Goal: Find contact information: Find contact information

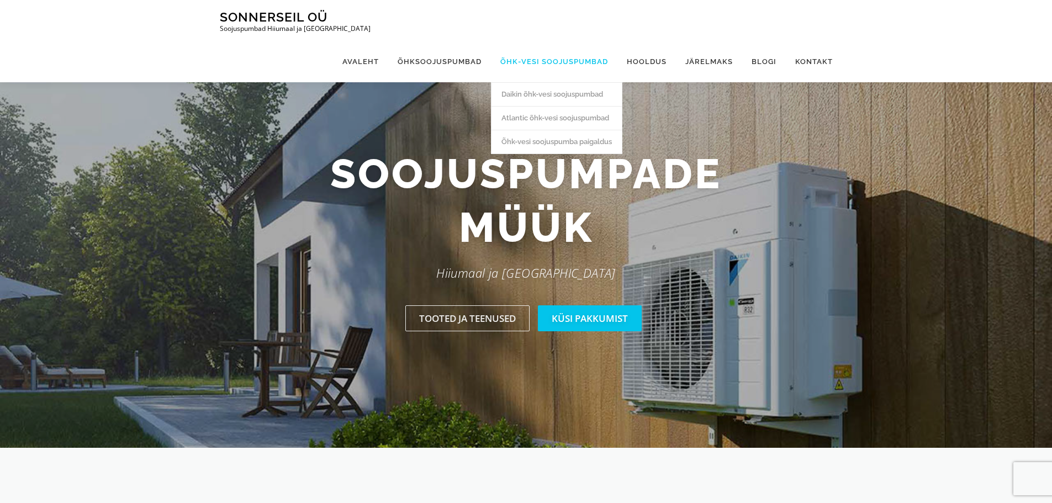
click at [554, 41] on link "Õhk-vesi soojuspumbad" at bounding box center [554, 61] width 126 height 41
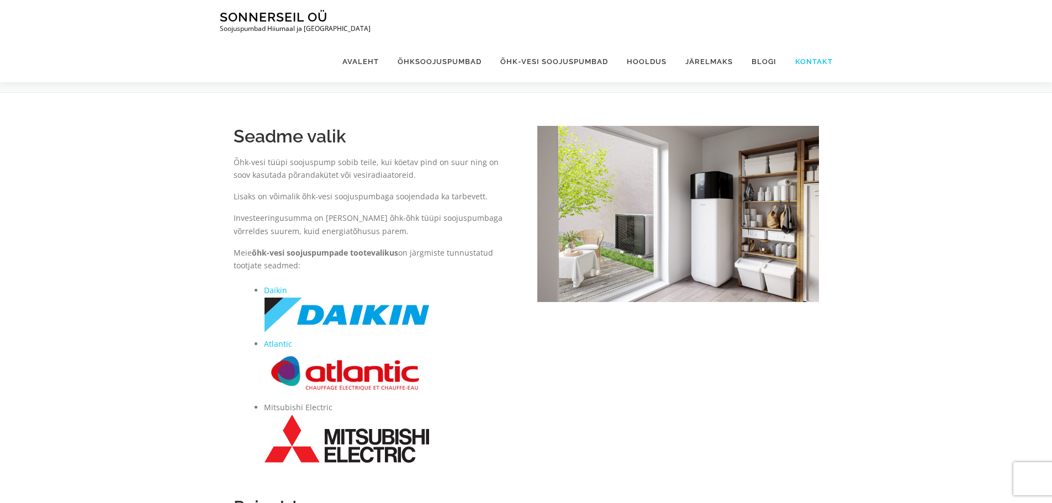
click at [802, 41] on link "Kontakt" at bounding box center [809, 61] width 47 height 41
